Goal: Information Seeking & Learning: Learn about a topic

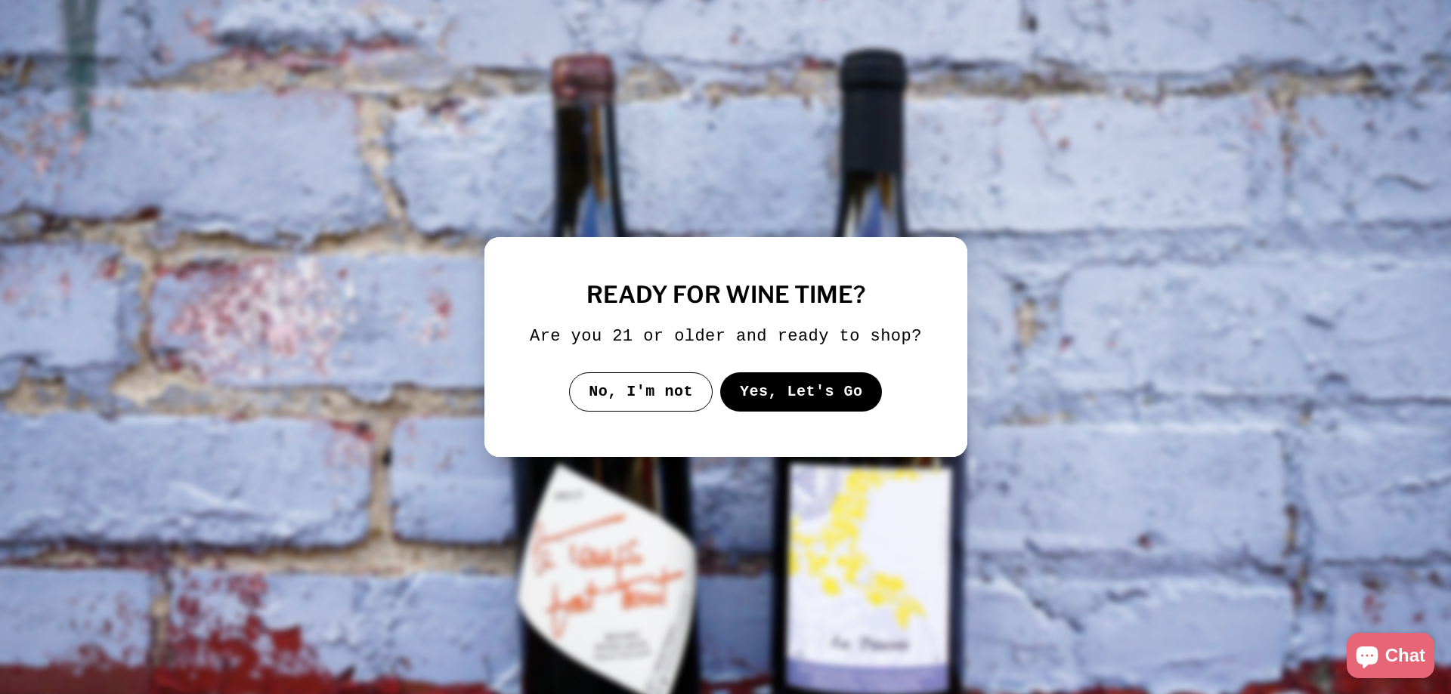
click at [765, 391] on button "Yes, Let's Go" at bounding box center [800, 391] width 162 height 39
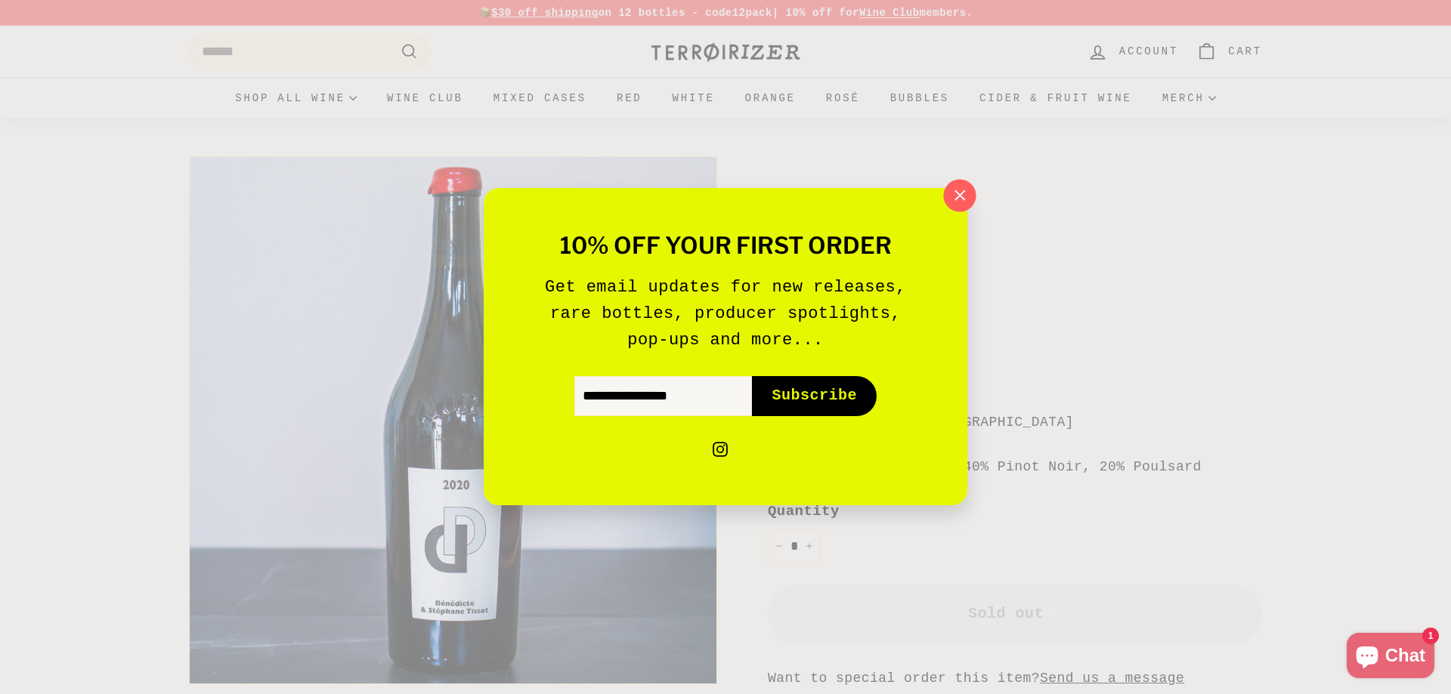
click at [959, 201] on icon "button" at bounding box center [959, 195] width 23 height 23
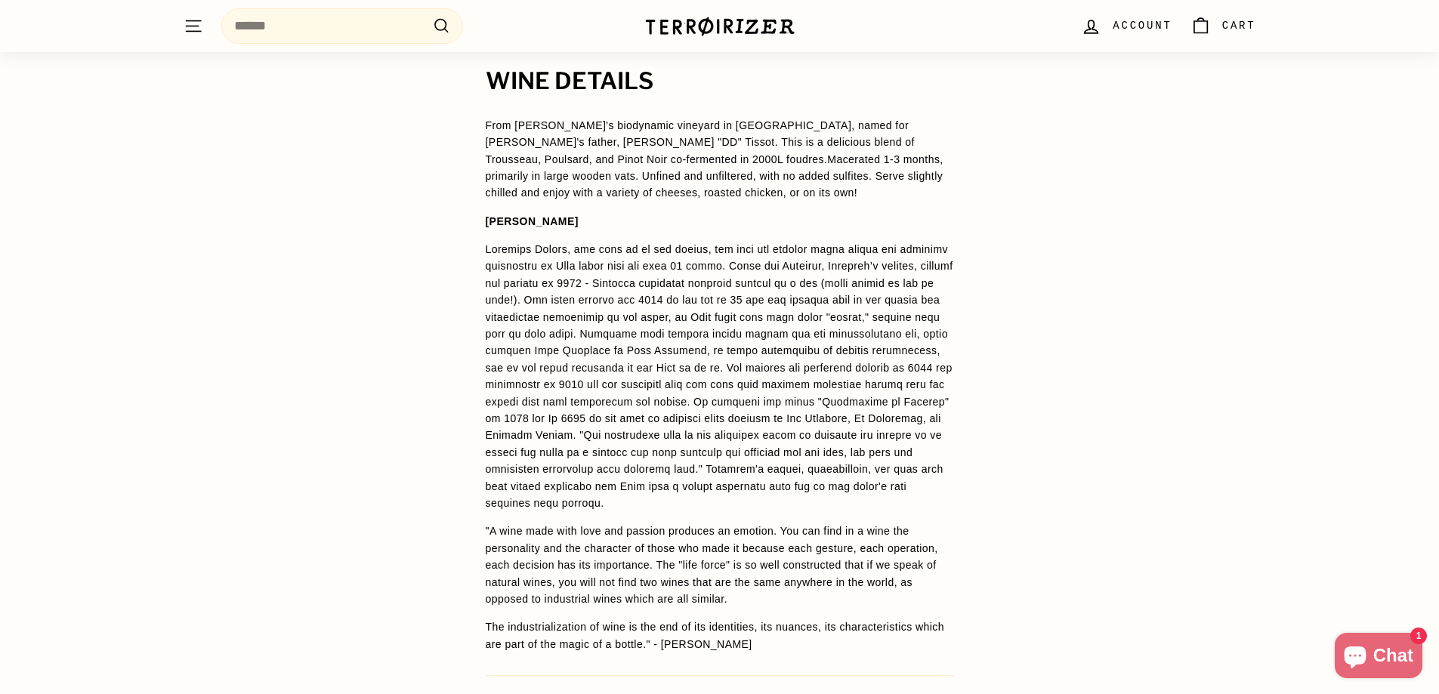
scroll to position [1058, 0]
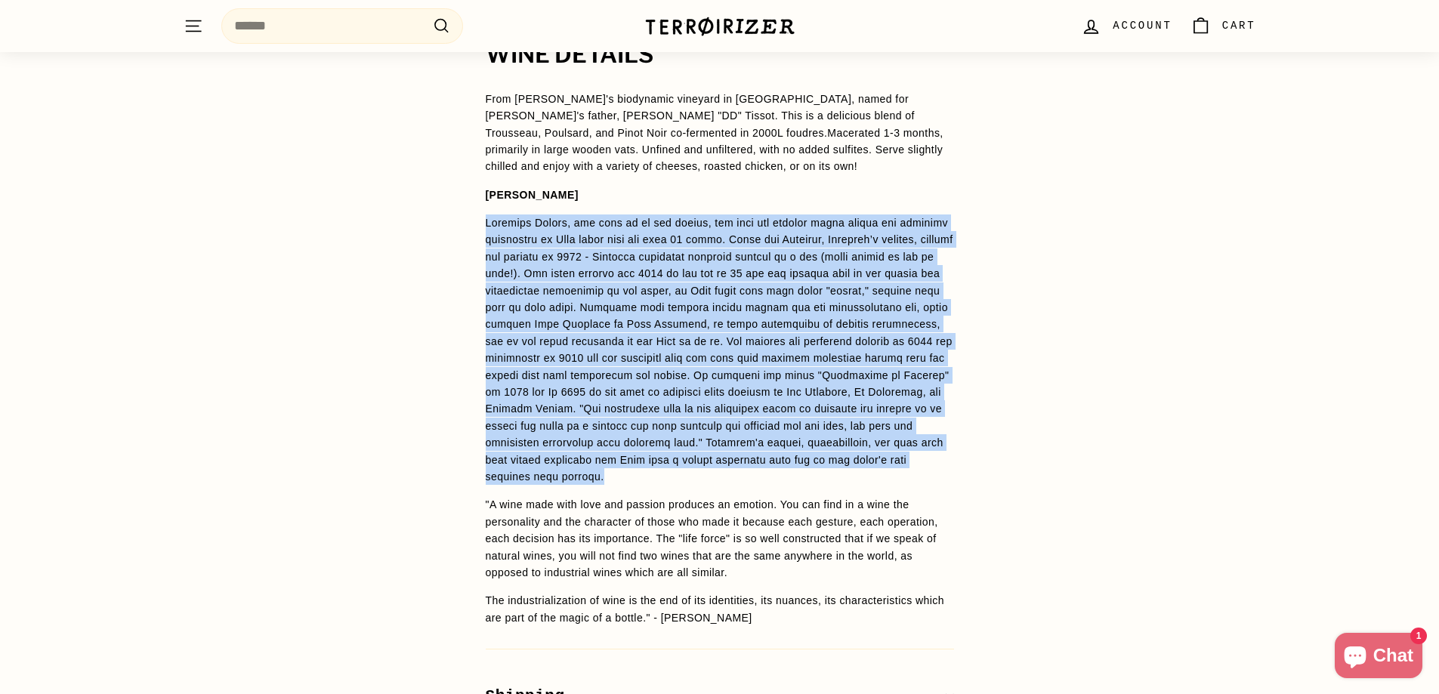
drag, startPoint x: 484, startPoint y: 224, endPoint x: 926, endPoint y: 473, distance: 508.1
click at [926, 473] on div "WINE DETAILS From [PERSON_NAME]'s biodynamic vineyard in [GEOGRAPHIC_DATA], nam…" at bounding box center [720, 406] width 529 height 728
copy span "Loremips Dolors, ame cons ad el sed doeius, tem inci utl etdolor magna aliqua e…"
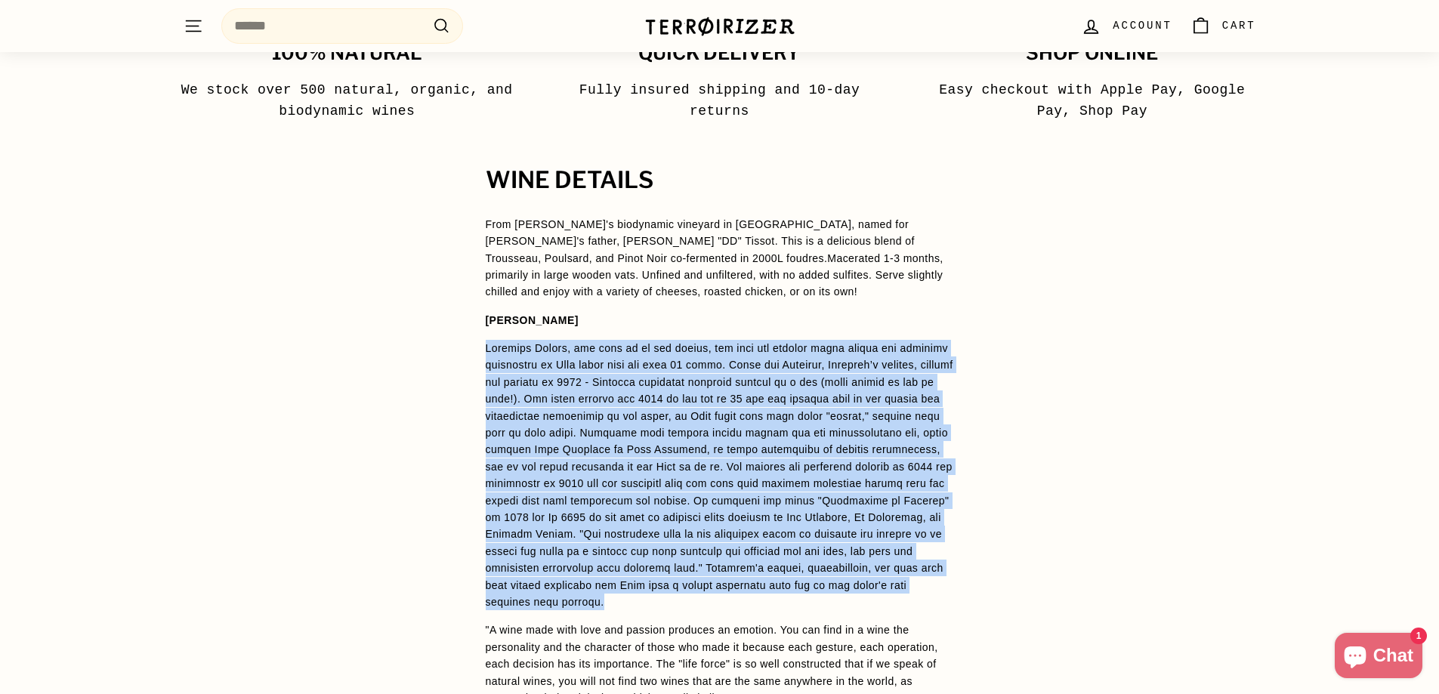
scroll to position [756, 0]
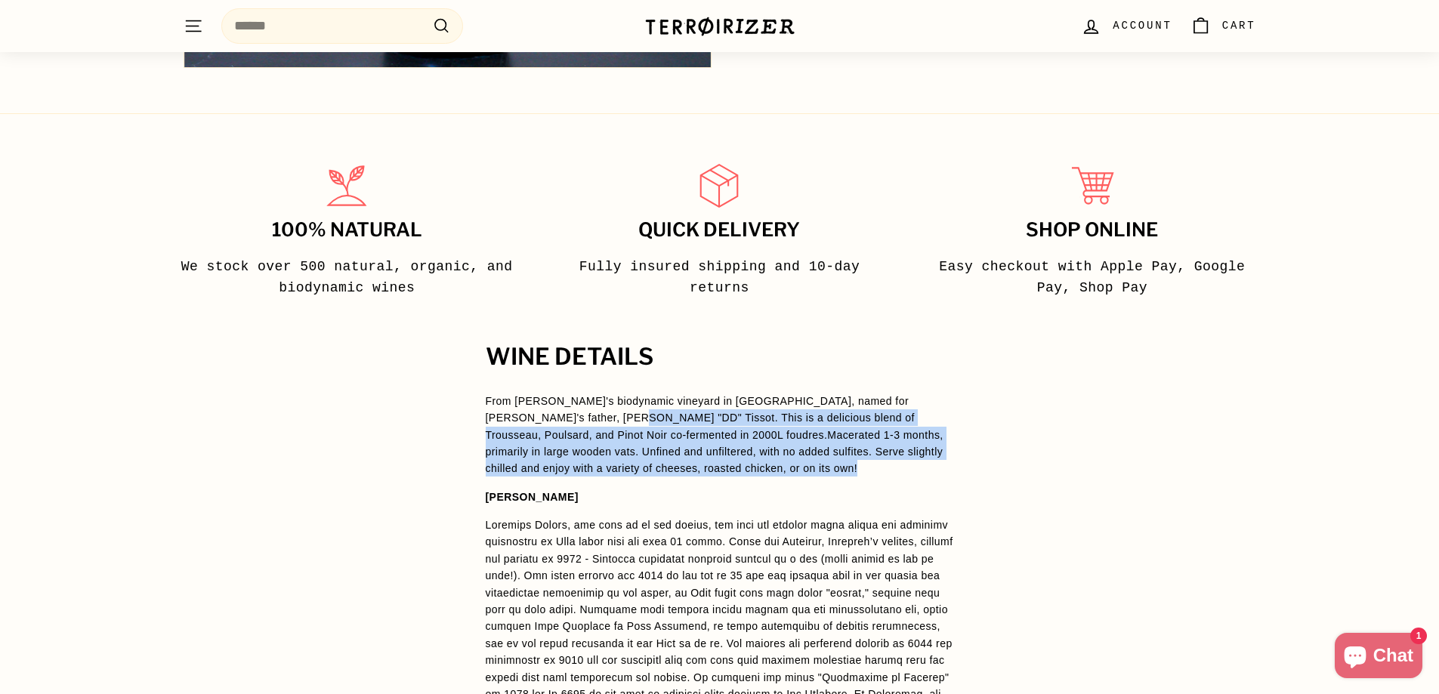
drag, startPoint x: 546, startPoint y: 418, endPoint x: 963, endPoint y: 466, distance: 419.9
copy span "This is a delicious blend of Trousseau, Poulsard, and Pinot Noir co-fermented i…"
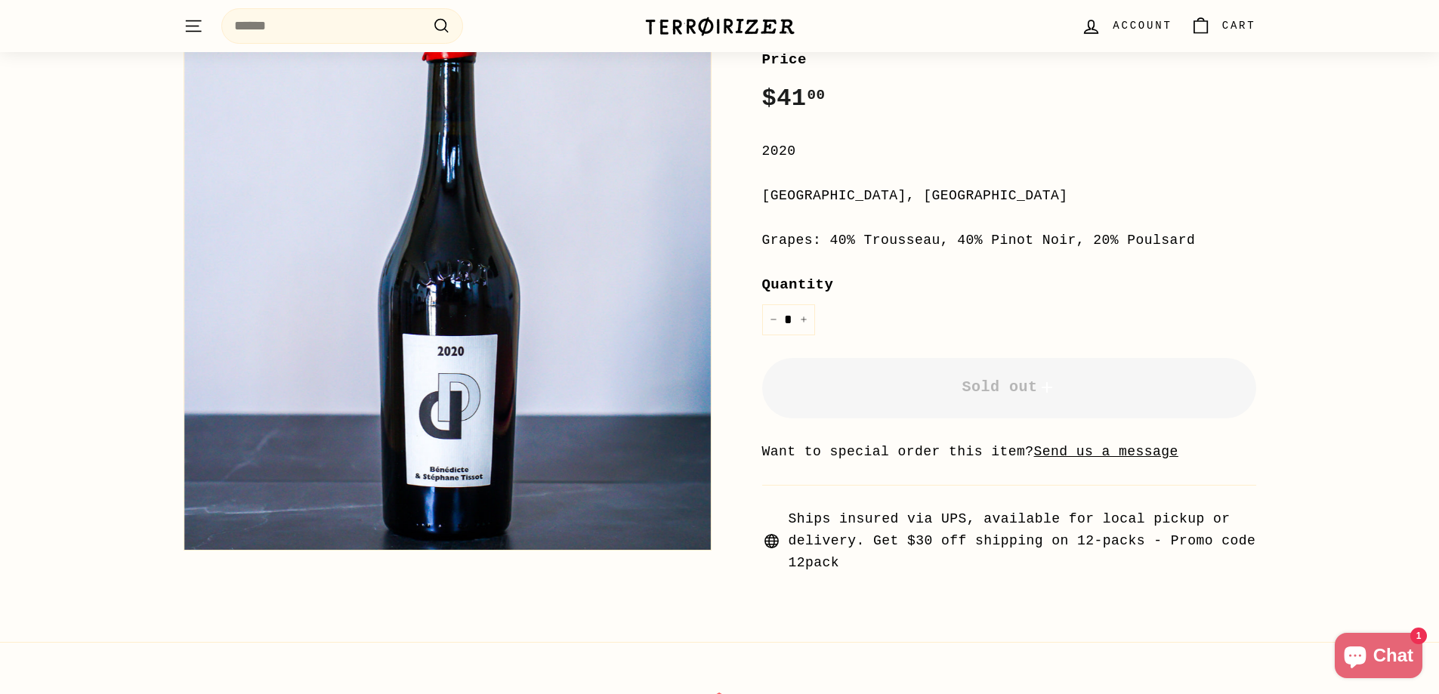
scroll to position [0, 0]
